Goal: Information Seeking & Learning: Learn about a topic

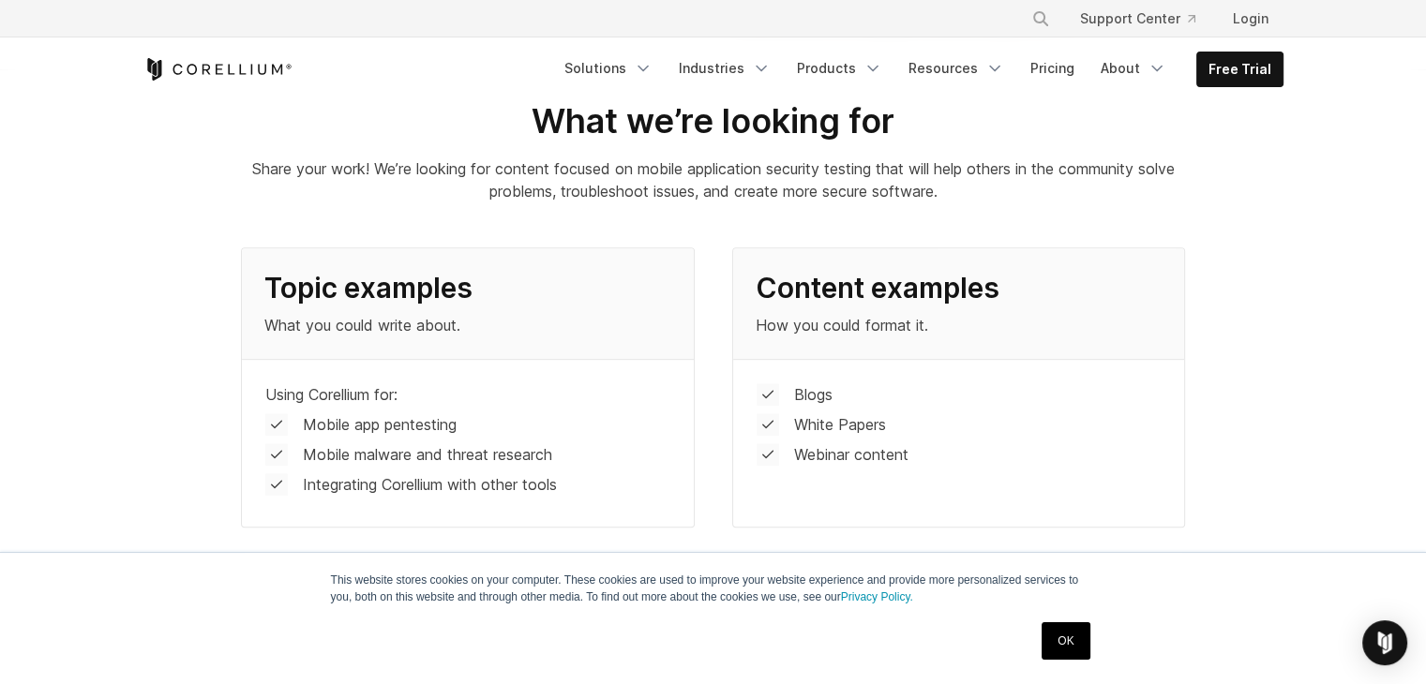
scroll to position [937, 0]
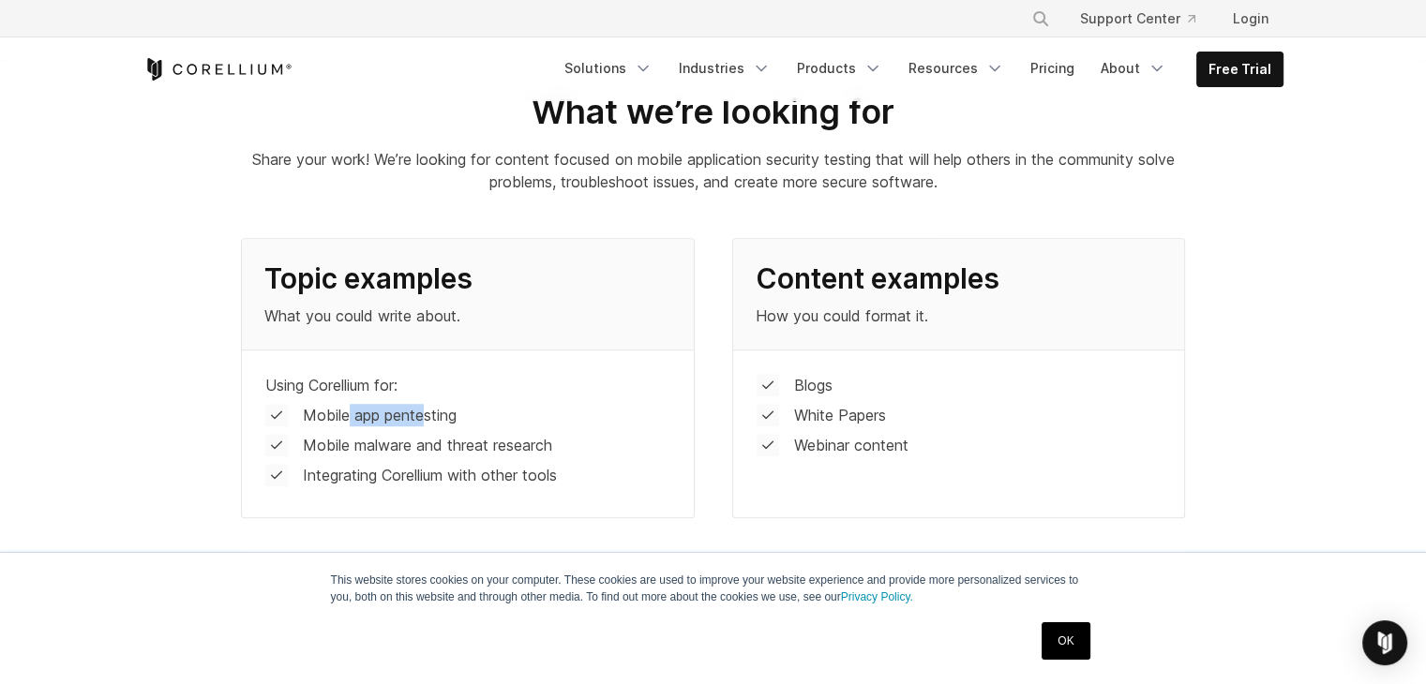
drag, startPoint x: 346, startPoint y: 414, endPoint x: 427, endPoint y: 409, distance: 81.7
click at [427, 409] on p "Mobile app pentesting" at bounding box center [380, 415] width 154 height 22
click at [452, 431] on div "Using Corellium for: Mobile app pentesting Mobile malware and threat research I…" at bounding box center [467, 434] width 451 height 168
drag, startPoint x: 379, startPoint y: 440, endPoint x: 485, endPoint y: 442, distance: 106.0
click at [485, 442] on p "Mobile malware and threat research" at bounding box center [427, 445] width 249 height 22
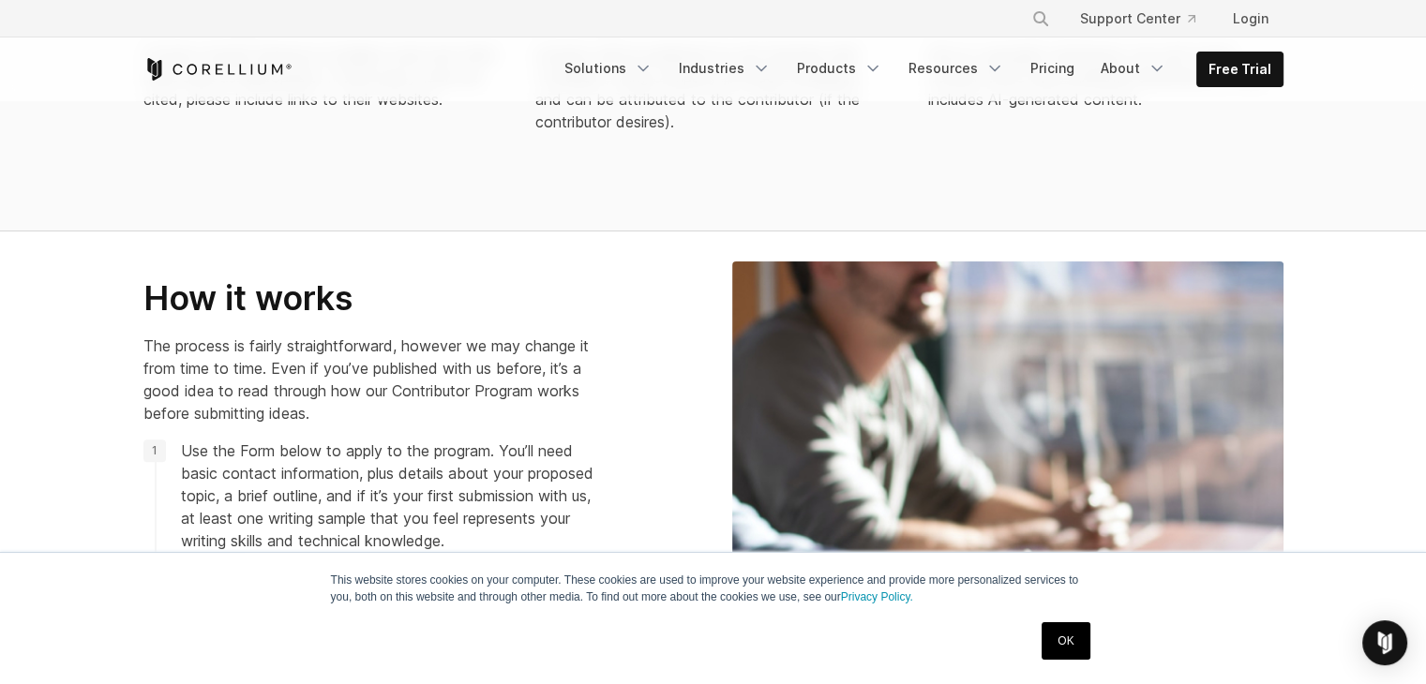
scroll to position [1968, 0]
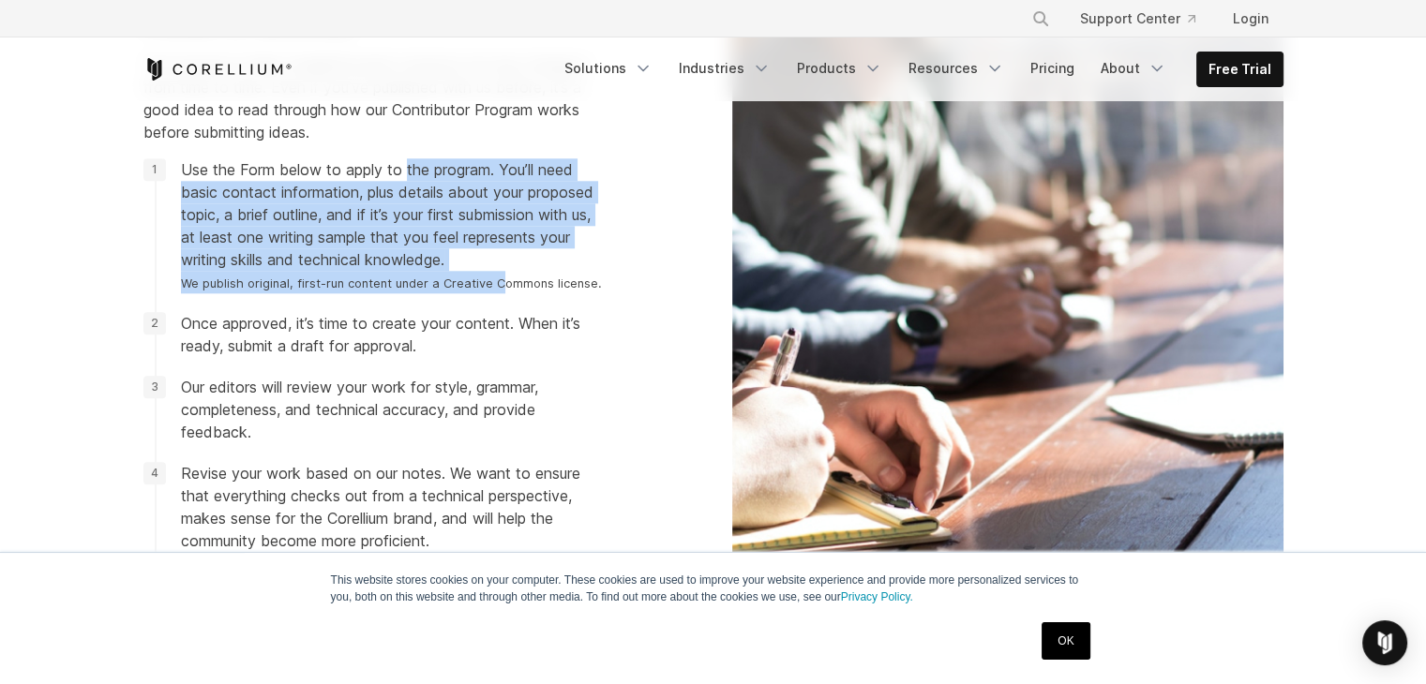
drag, startPoint x: 406, startPoint y: 173, endPoint x: 492, endPoint y: 272, distance: 130.9
click at [492, 272] on span "Use the Form below to apply to the program. You’ll need basic contact informati…" at bounding box center [391, 225] width 421 height 135
click at [495, 277] on small "We publish original, first-run content under a Creative Commons license." at bounding box center [391, 284] width 421 height 14
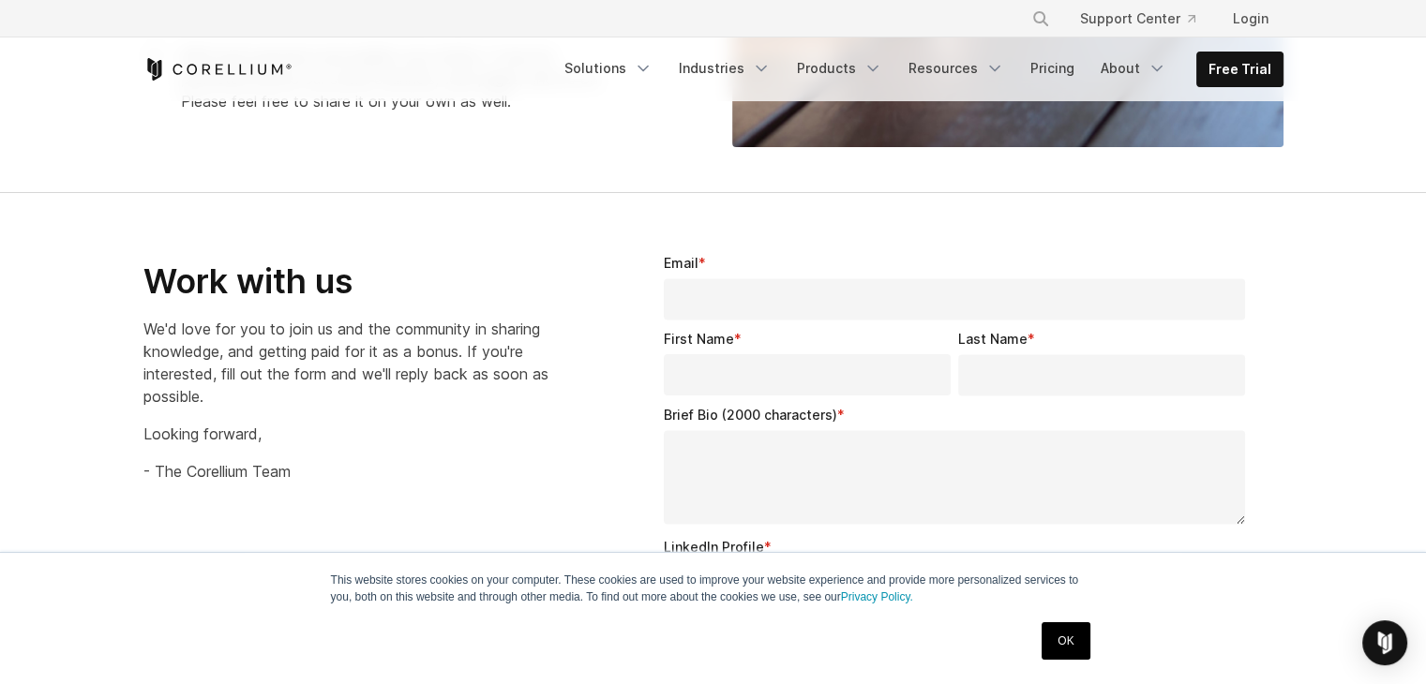
scroll to position [2531, 0]
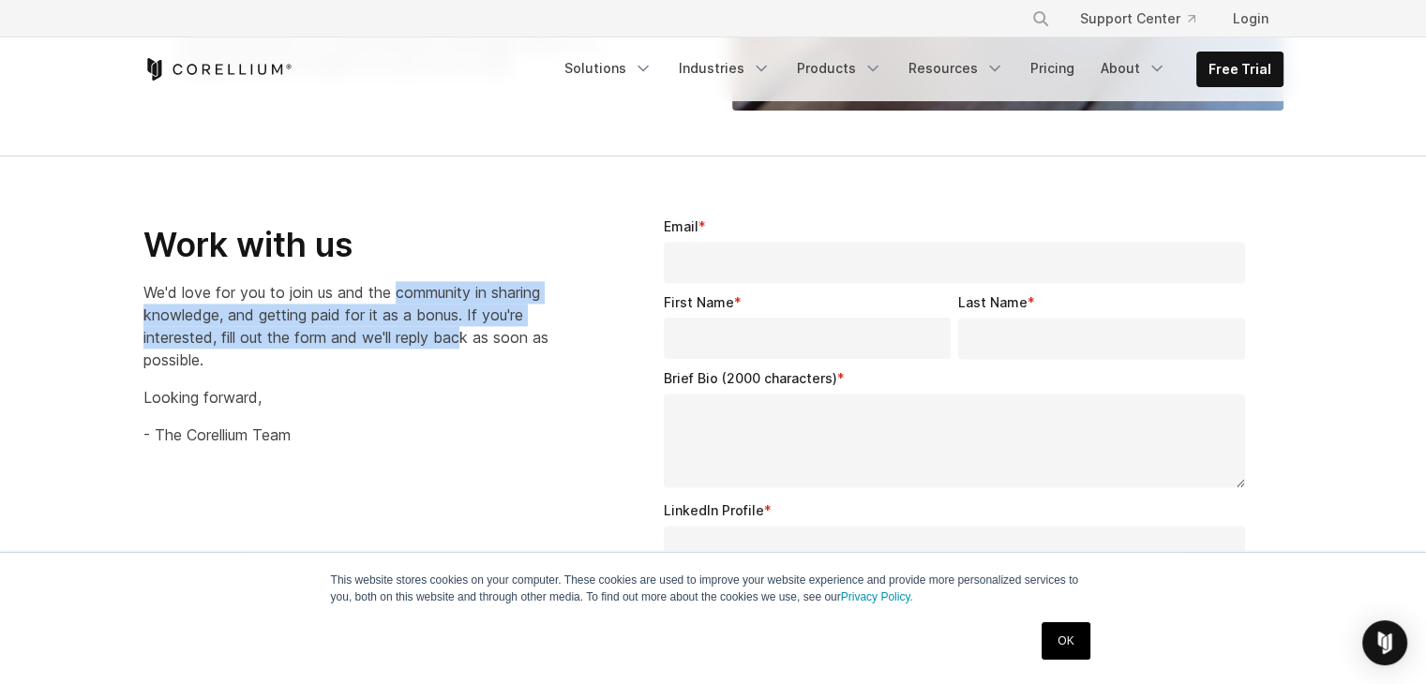
drag, startPoint x: 394, startPoint y: 287, endPoint x: 466, endPoint y: 339, distance: 89.2
click at [466, 339] on p "We'd love for you to join us and the community in sharing knowledge, and gettin…" at bounding box center [347, 326] width 408 height 90
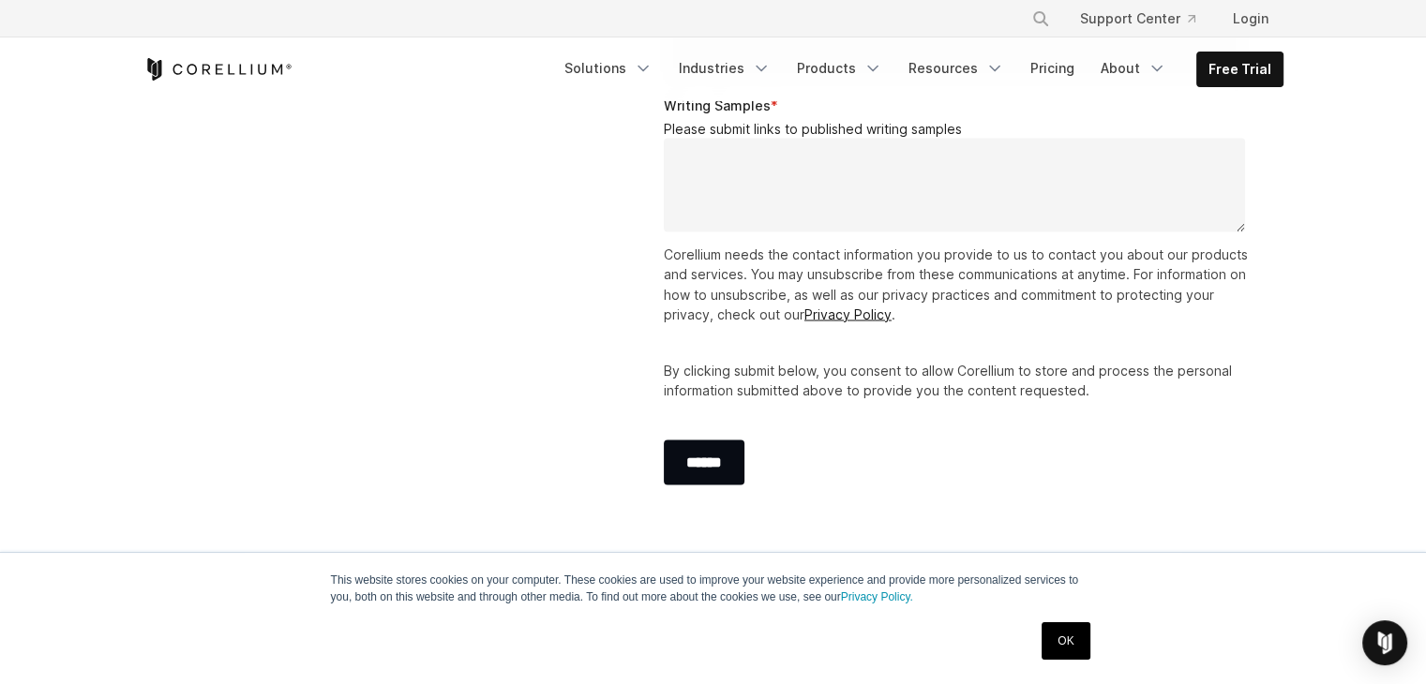
scroll to position [3281, 0]
